Goal: Communication & Community: Answer question/provide support

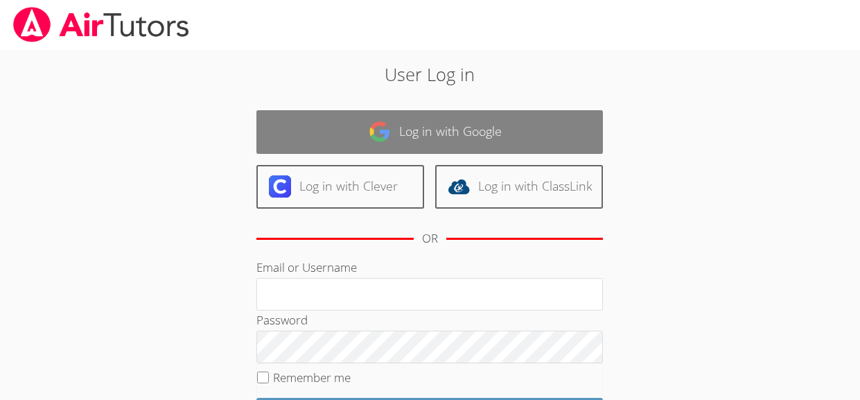
click at [299, 127] on link "Log in with Google" at bounding box center [429, 132] width 346 height 44
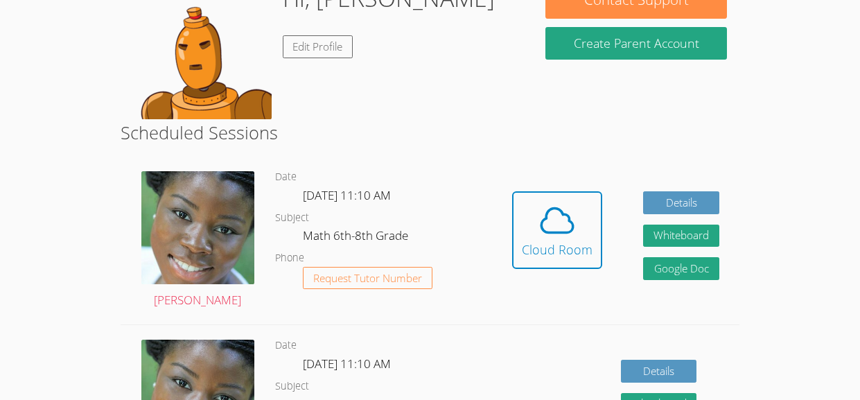
scroll to position [166, 0]
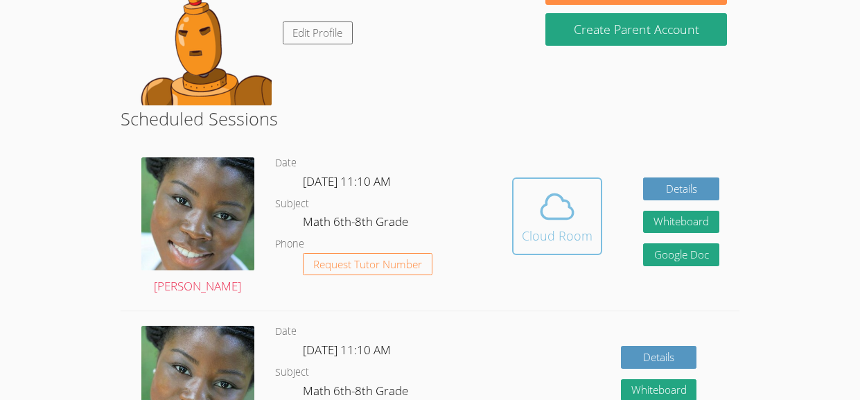
click at [543, 200] on icon at bounding box center [557, 206] width 39 height 39
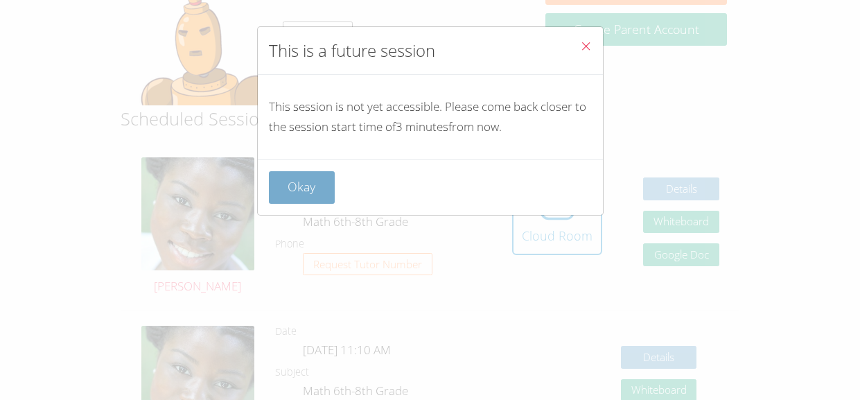
click at [282, 190] on button "Okay" at bounding box center [302, 187] width 67 height 33
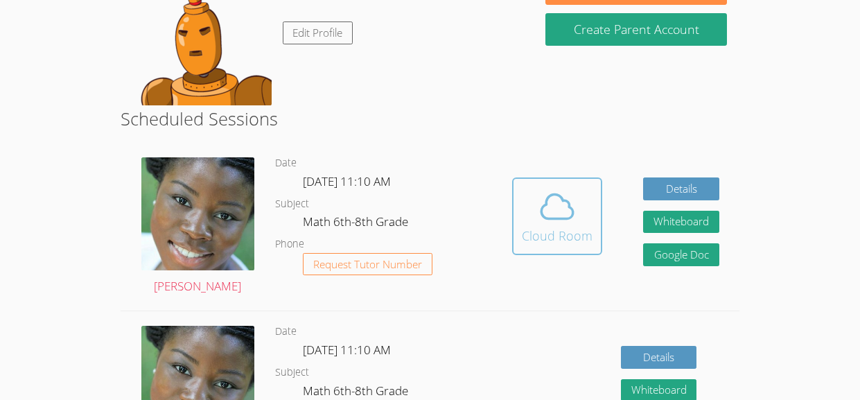
click at [549, 218] on icon at bounding box center [558, 207] width 32 height 24
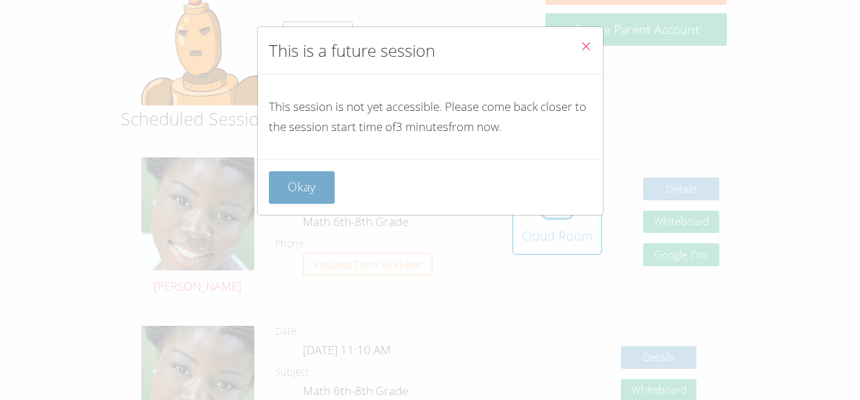
click at [320, 193] on button "Okay" at bounding box center [302, 187] width 67 height 33
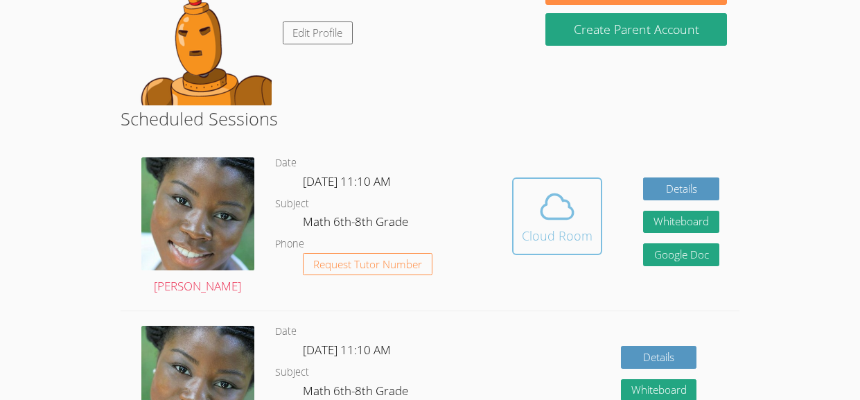
click at [559, 215] on icon at bounding box center [557, 206] width 39 height 39
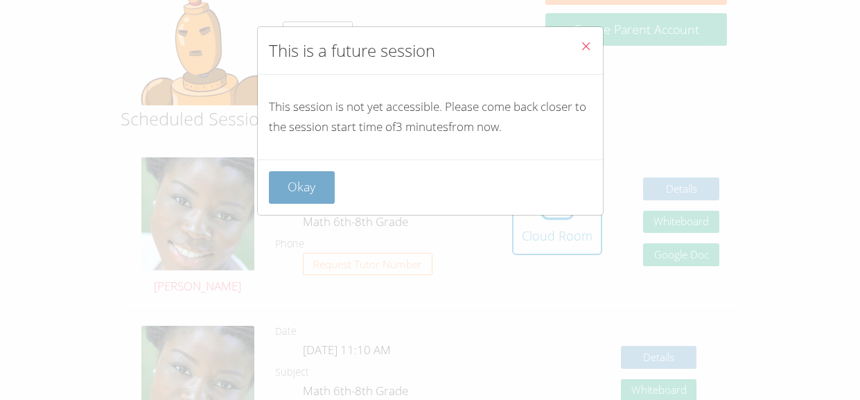
click at [296, 179] on button "Okay" at bounding box center [302, 187] width 67 height 33
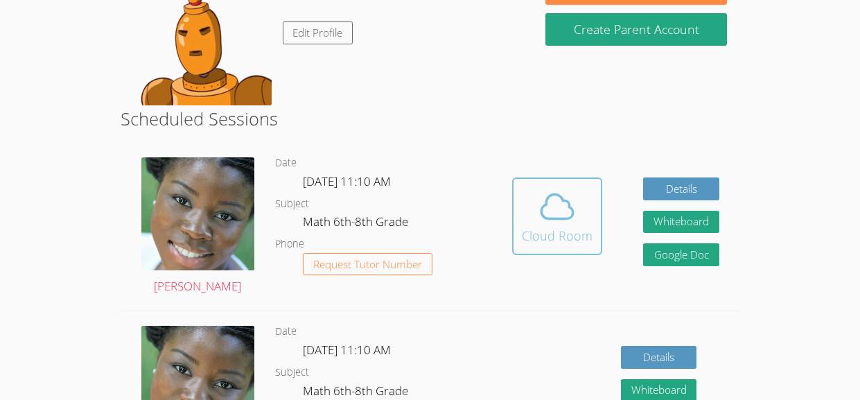
click at [545, 230] on div "Cloud Room" at bounding box center [557, 235] width 71 height 19
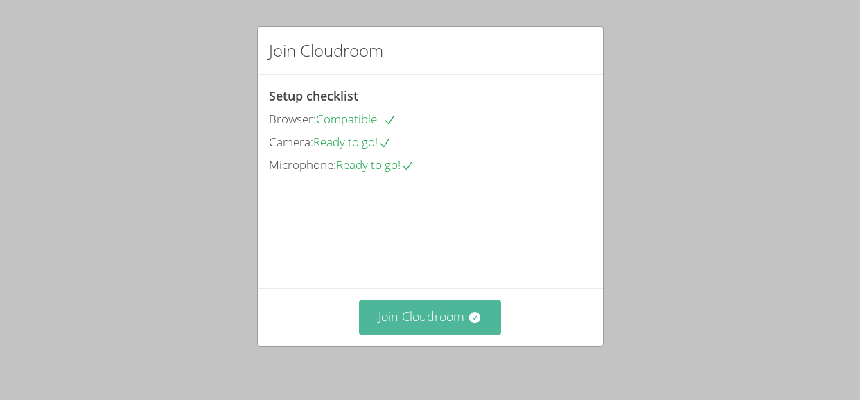
click at [418, 308] on button "Join Cloudroom" at bounding box center [430, 317] width 142 height 34
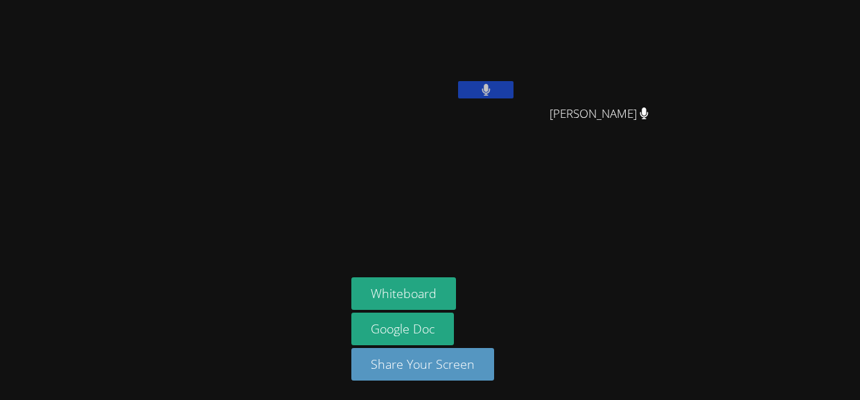
click at [481, 93] on icon at bounding box center [485, 90] width 9 height 12
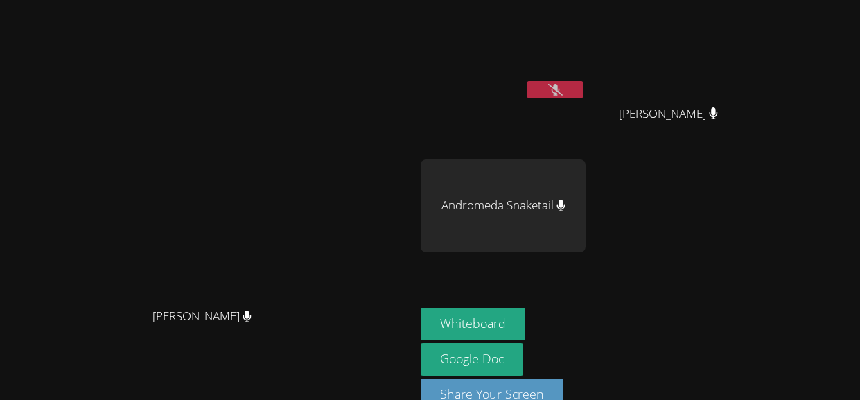
click at [583, 94] on button at bounding box center [554, 89] width 55 height 17
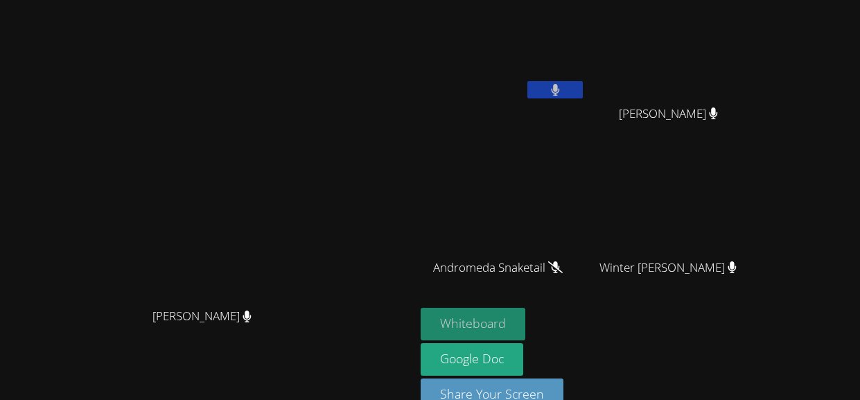
click at [525, 317] on button "Whiteboard" at bounding box center [473, 324] width 105 height 33
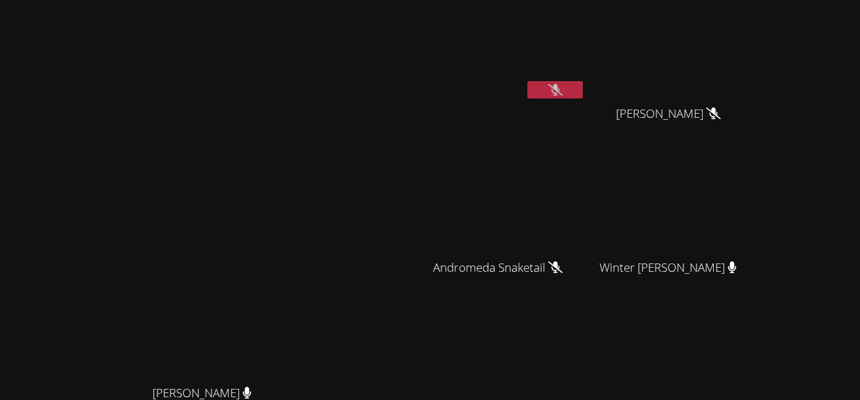
click at [563, 89] on icon at bounding box center [555, 90] width 15 height 12
click at [583, 89] on button at bounding box center [554, 89] width 55 height 17
click at [563, 89] on icon at bounding box center [555, 90] width 15 height 12
click at [583, 89] on button at bounding box center [554, 89] width 55 height 17
click at [563, 89] on icon at bounding box center [555, 90] width 15 height 12
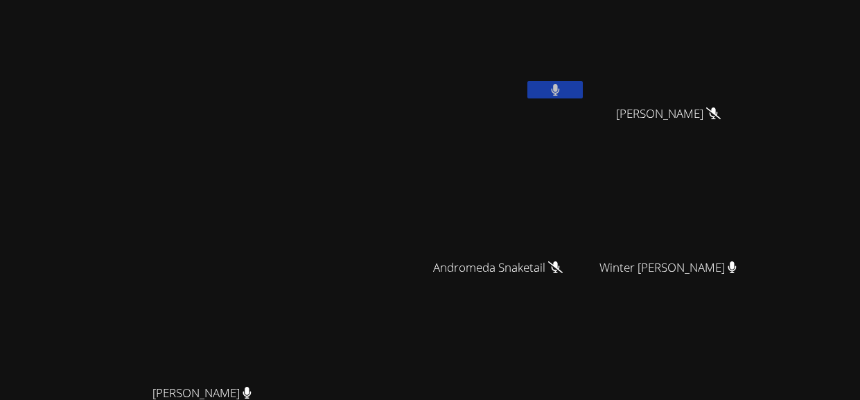
click at [583, 89] on button at bounding box center [554, 89] width 55 height 17
click at [560, 89] on icon at bounding box center [555, 90] width 9 height 12
click at [583, 87] on button at bounding box center [554, 89] width 55 height 17
click at [583, 88] on button at bounding box center [554, 89] width 55 height 17
click at [583, 89] on button at bounding box center [554, 89] width 55 height 17
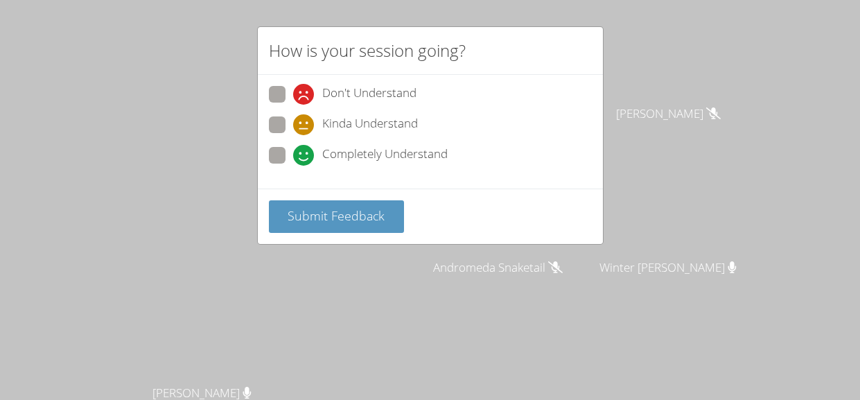
click at [293, 166] on span at bounding box center [293, 166] width 0 height 0
click at [293, 159] on input "Completely Understand" at bounding box center [299, 153] width 12 height 12
radio input "true"
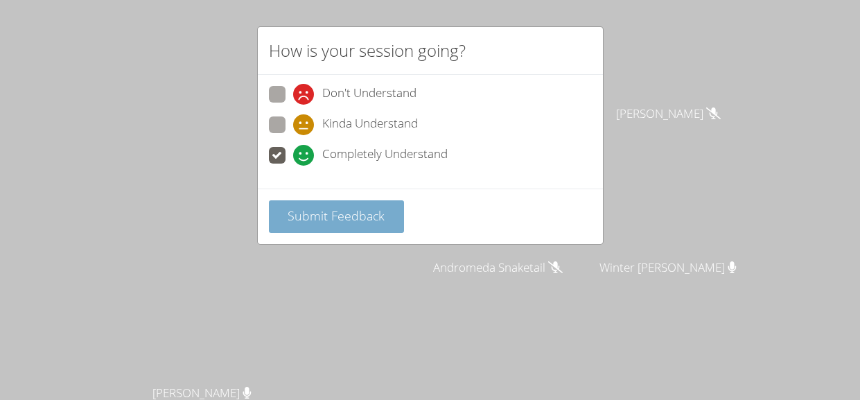
click at [301, 207] on span "Submit Feedback" at bounding box center [336, 215] width 97 height 17
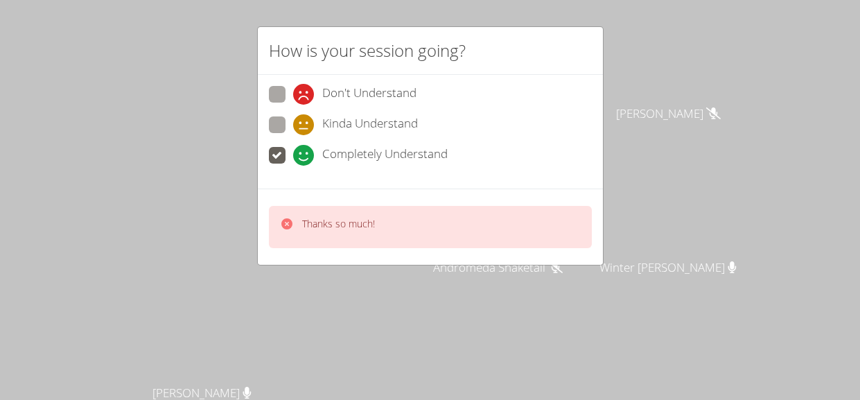
click at [205, 282] on div "How is your session going? Don't Understand Kinda Understand Completely Underst…" at bounding box center [430, 200] width 860 height 400
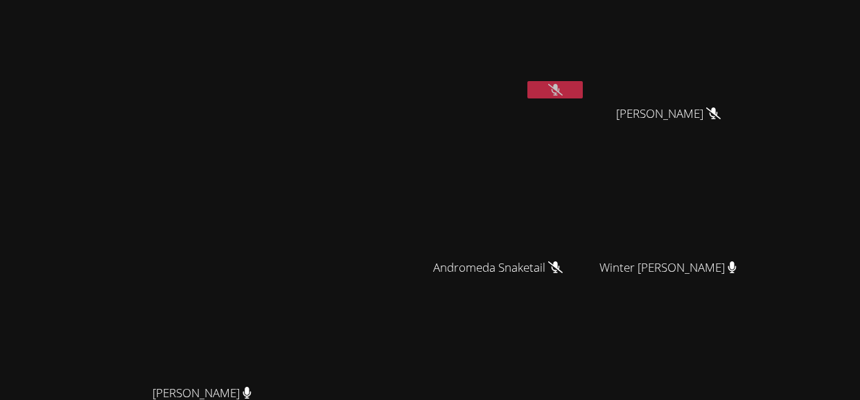
click at [583, 91] on button at bounding box center [554, 89] width 55 height 17
